Goal: Transaction & Acquisition: Purchase product/service

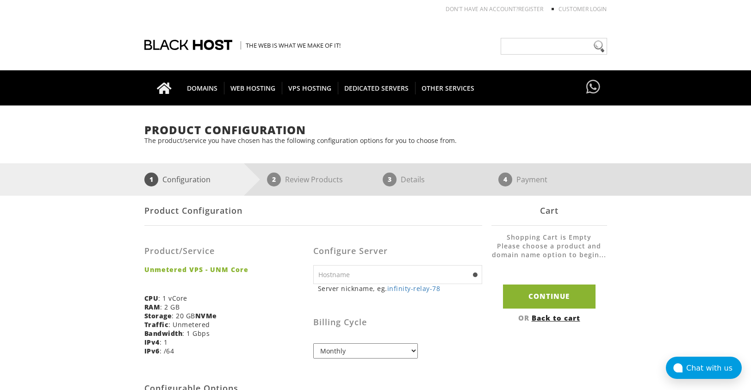
click at [370, 277] on input "text" at bounding box center [397, 274] width 169 height 19
type input "lemien"
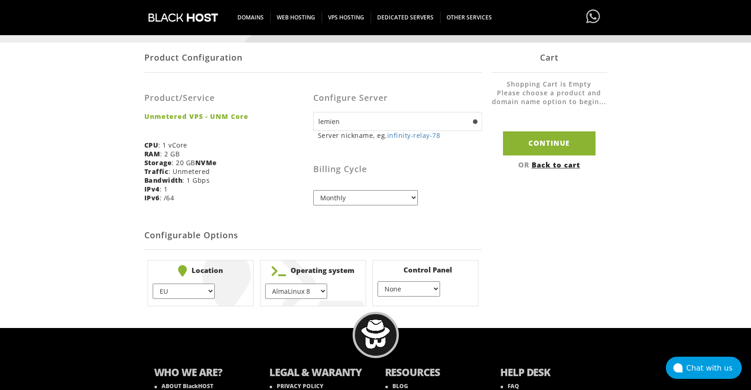
scroll to position [152, 0]
click at [297, 295] on select "AlmaLinux 8 } AlmaLinux 9 } AlmaLinux 10 } Rocky Linux 8 } Rocky Linux 9 } Cent…" at bounding box center [296, 290] width 62 height 15
select select "248"
click at [265, 283] on select "AlmaLinux 8 } AlmaLinux 9 } AlmaLinux 10 } Rocky Linux 8 } Rocky Linux 9 } Cent…" at bounding box center [296, 290] width 62 height 15
click at [412, 291] on select "None } Virtualmin } Cpanel } DirectAdmin }" at bounding box center [408, 288] width 62 height 15
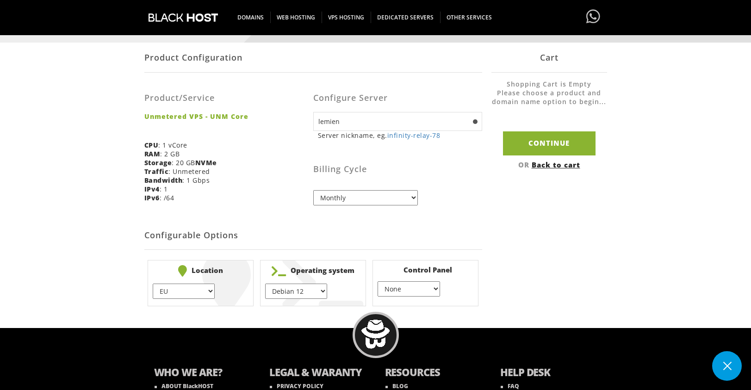
click at [377, 281] on select "None } Virtualmin } Cpanel } DirectAdmin }" at bounding box center [408, 288] width 62 height 15
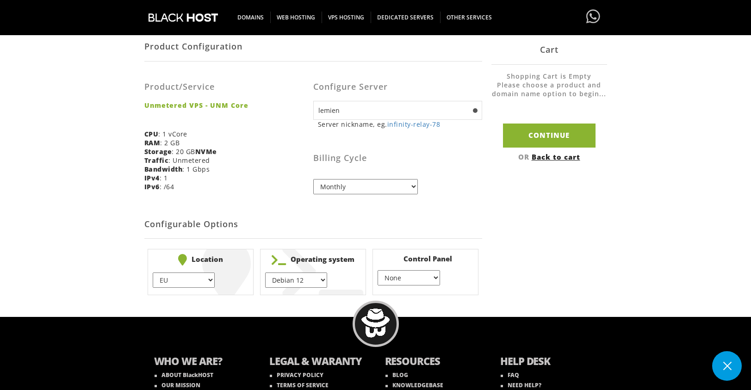
scroll to position [128, 0]
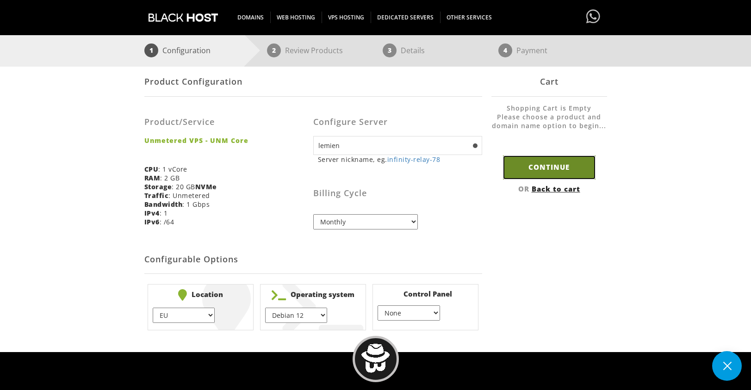
click at [551, 164] on input "Continue" at bounding box center [549, 167] width 92 height 24
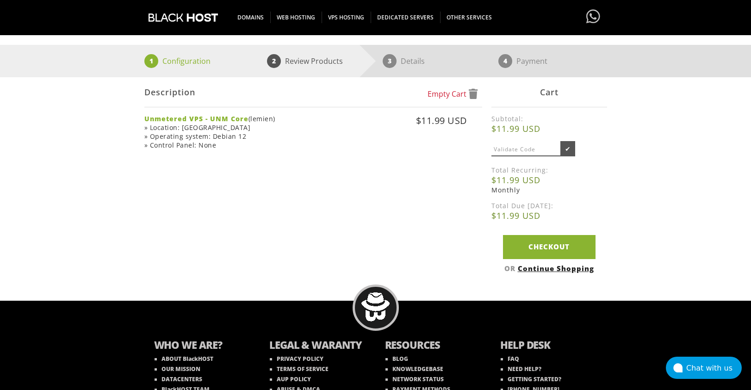
scroll to position [118, 0]
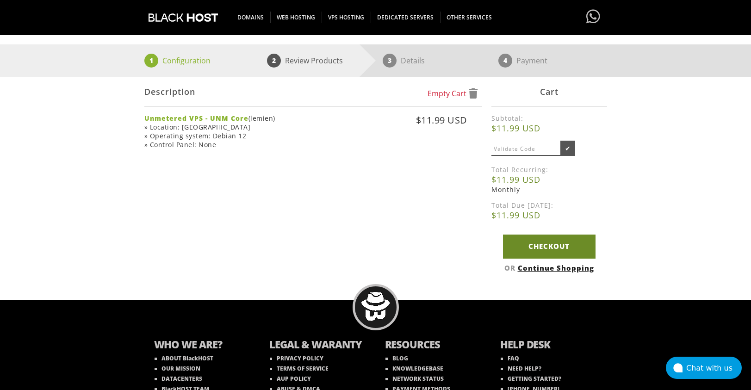
click at [542, 246] on link "Checkout" at bounding box center [549, 246] width 92 height 24
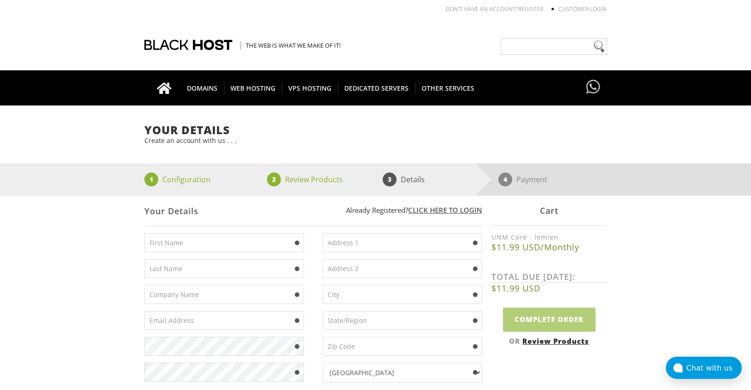
click at [200, 239] on input "text" at bounding box center [224, 242] width 160 height 19
type input "[PERSON_NAME]"
type input "ASCPM SAS"
type input "[EMAIL_ADDRESS][DOMAIN_NAME]"
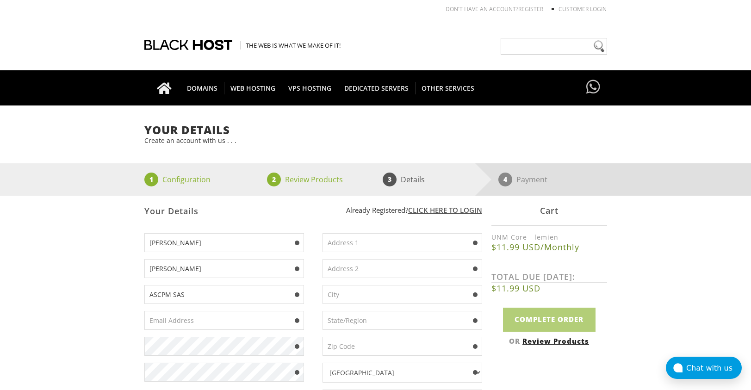
type input "[STREET_ADDRESS][PERSON_NAME]"
type input "Saint-Mande"
type input "Val-de-Marne"
type input "94160"
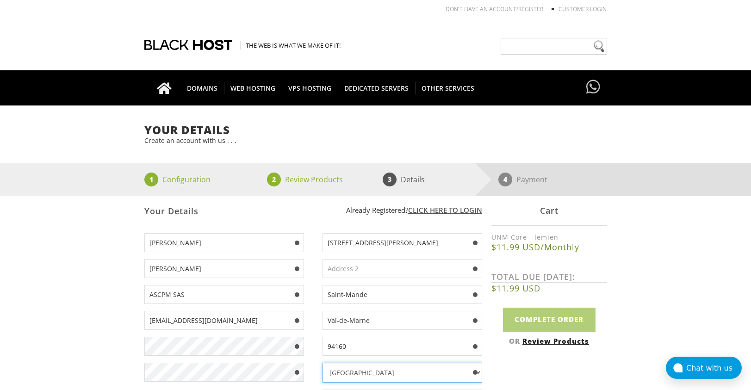
select select "FR"
type input "0766146547"
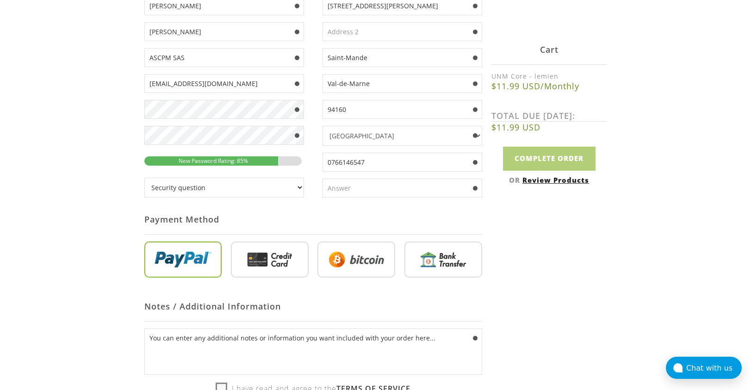
scroll to position [240, 0]
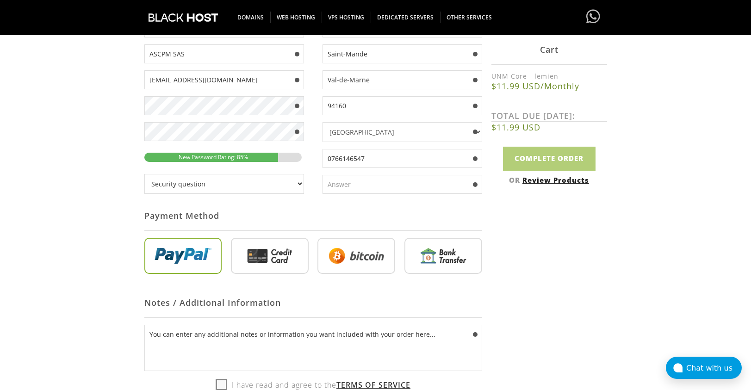
click at [199, 185] on select "Security question What's your favorite color? What is the first name of the per…" at bounding box center [224, 184] width 160 height 20
select select "1"
click at [144, 174] on select "Security question What's your favorite color? What is the first name of the per…" at bounding box center [224, 184] width 160 height 20
click at [346, 184] on input "text" at bounding box center [402, 184] width 160 height 19
type input "paris"
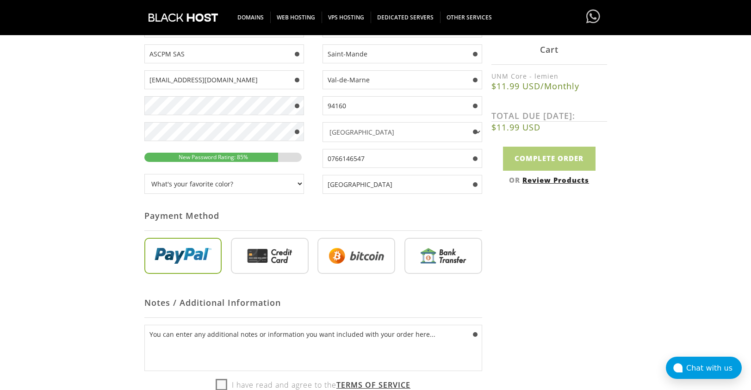
click at [190, 263] on input "radio" at bounding box center [183, 258] width 78 height 36
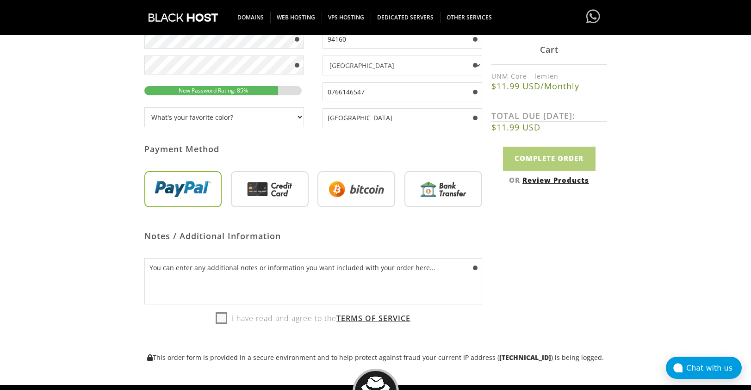
scroll to position [365, 0]
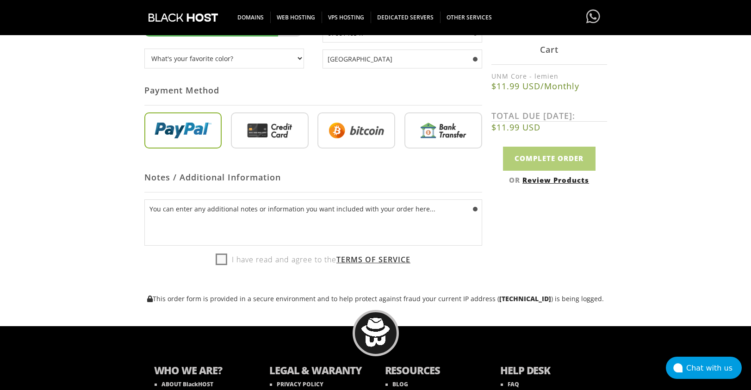
click at [216, 261] on label "I have read and agree to the Terms of Service" at bounding box center [313, 260] width 195 height 14
checkbox input "true"
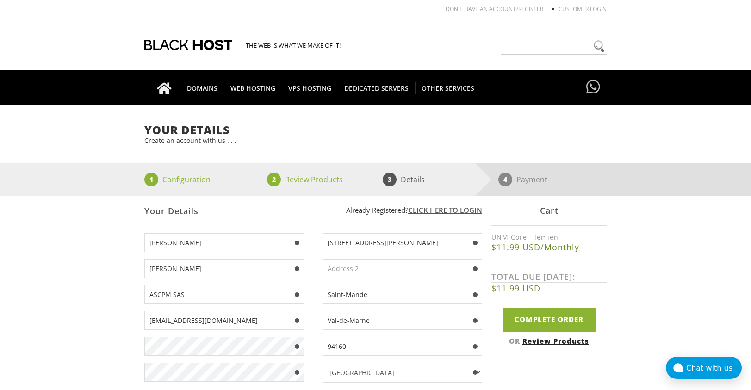
scroll to position [85, 0]
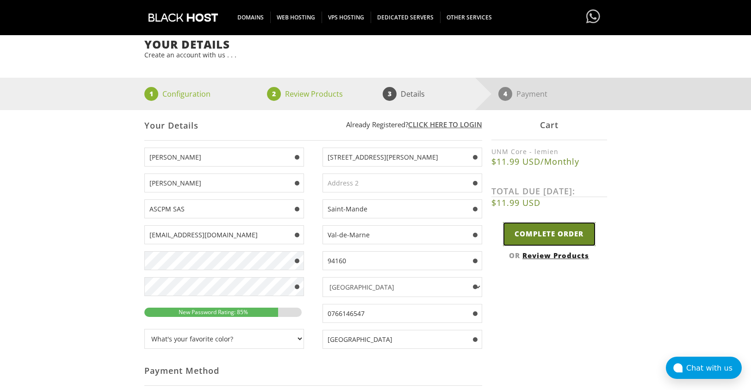
click at [550, 234] on input "Complete Order" at bounding box center [549, 234] width 92 height 24
type input "Please Wait..."
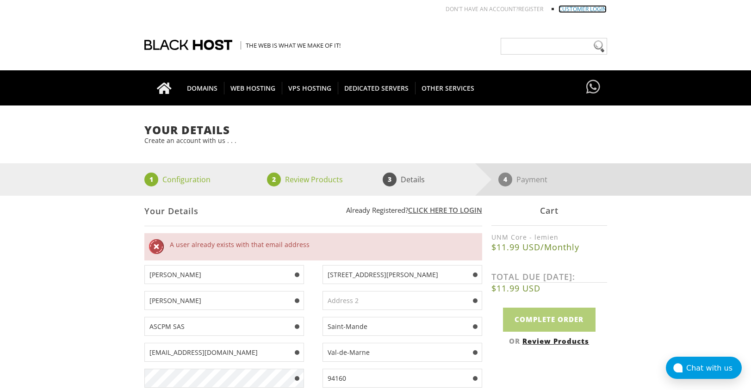
click at [572, 10] on link "Customer Login" at bounding box center [582, 9] width 48 height 8
